Goal: Information Seeking & Learning: Learn about a topic

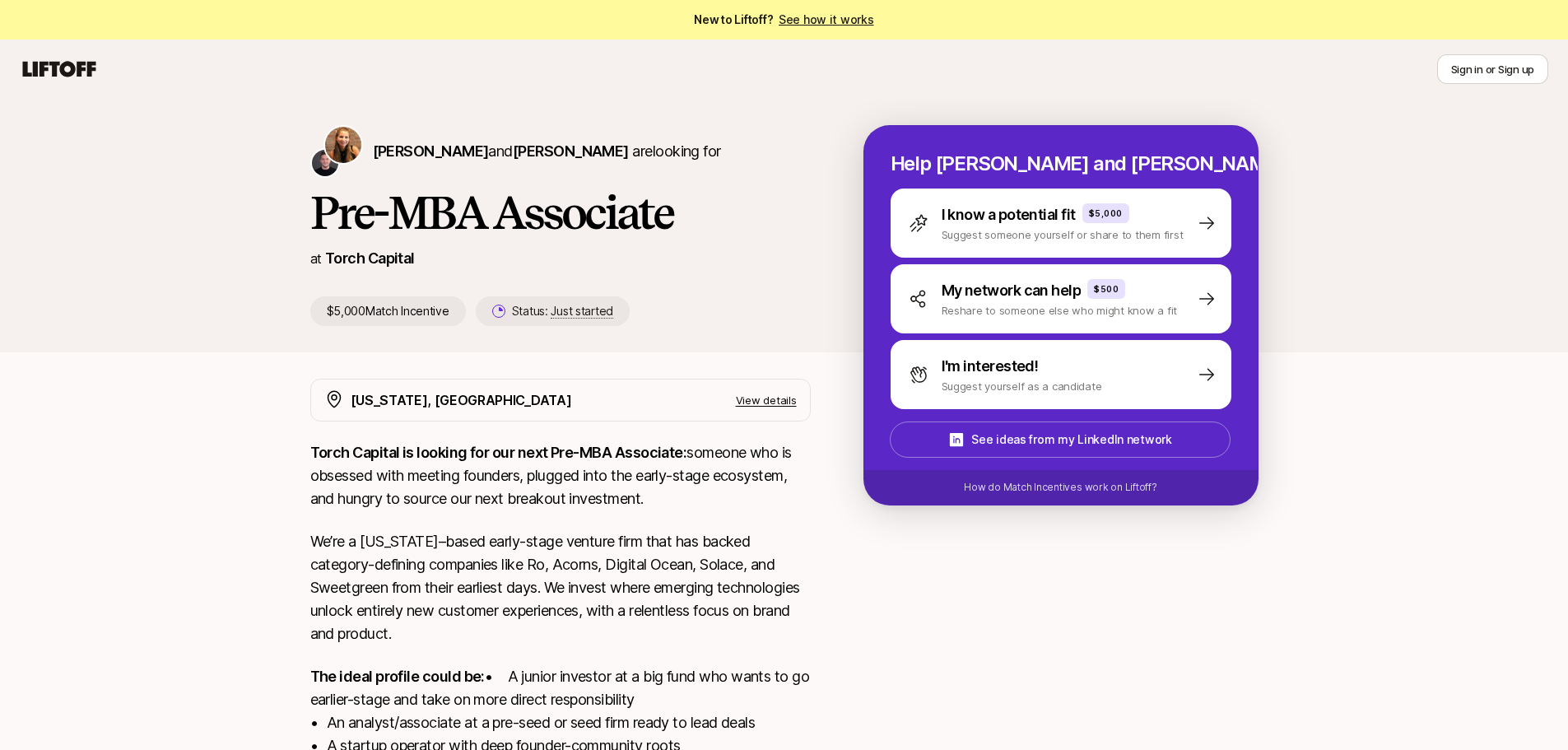
click at [360, 309] on p "$5,000 Match Incentive" at bounding box center [387, 311] width 156 height 30
click at [412, 297] on p "$5,000 Match Incentive" at bounding box center [387, 311] width 156 height 30
click at [773, 398] on p "View details" at bounding box center [766, 400] width 61 height 16
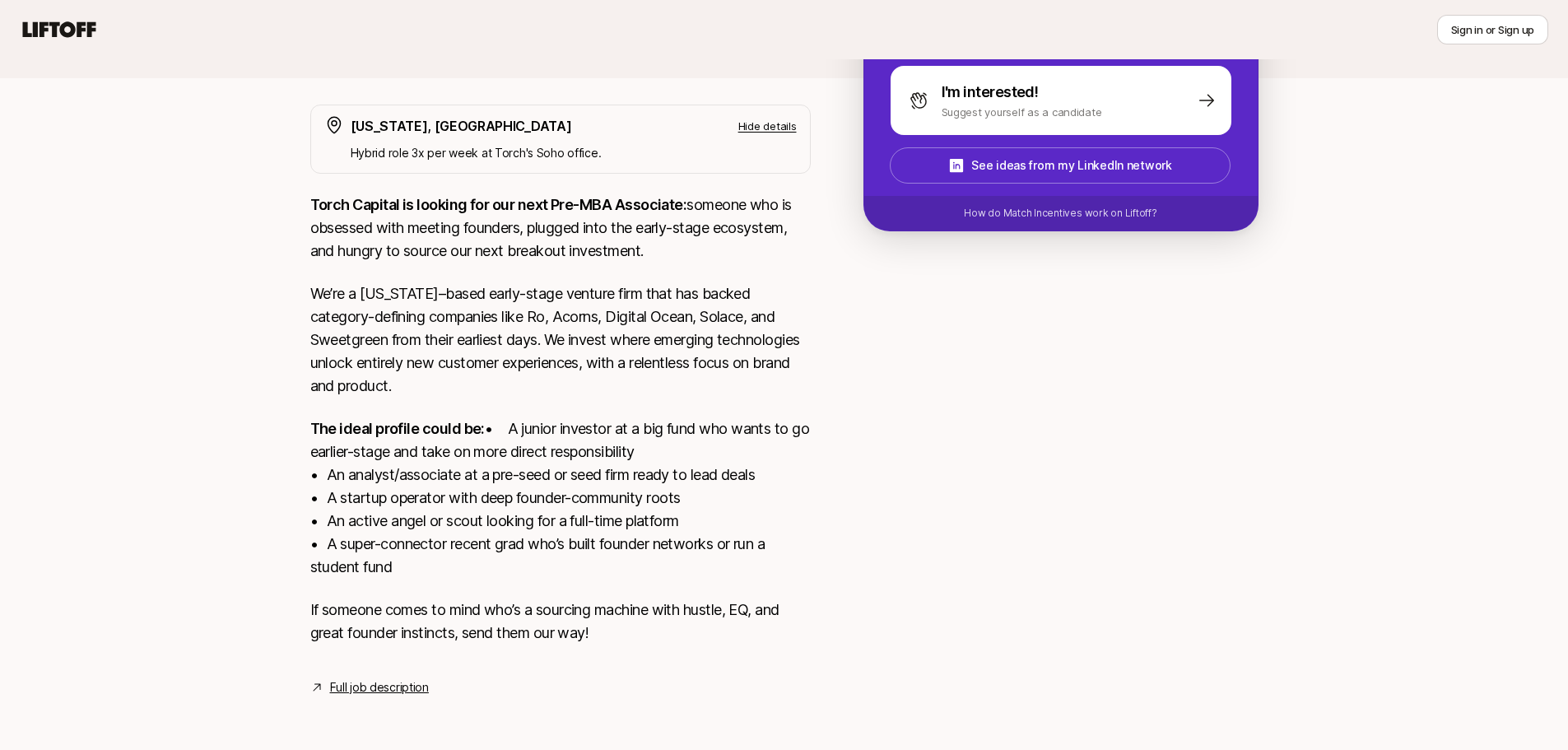
scroll to position [298, 0]
click at [416, 686] on link "Full job description" at bounding box center [379, 687] width 98 height 20
